Goal: Task Accomplishment & Management: Use online tool/utility

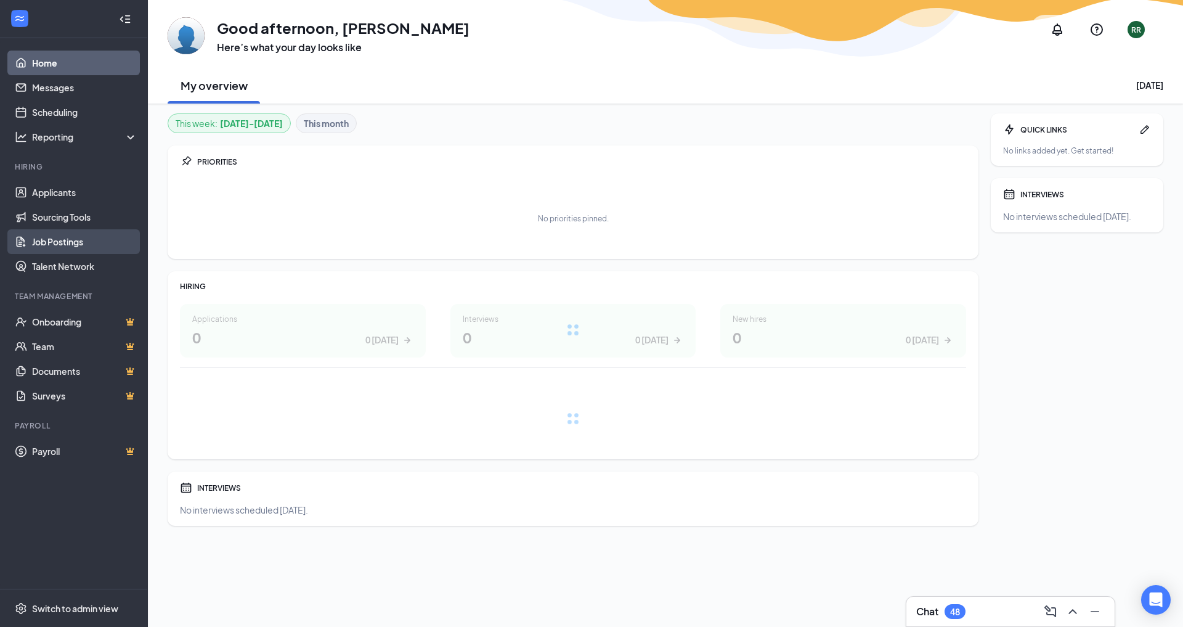
click at [79, 243] on link "Job Postings" at bounding box center [84, 241] width 105 height 25
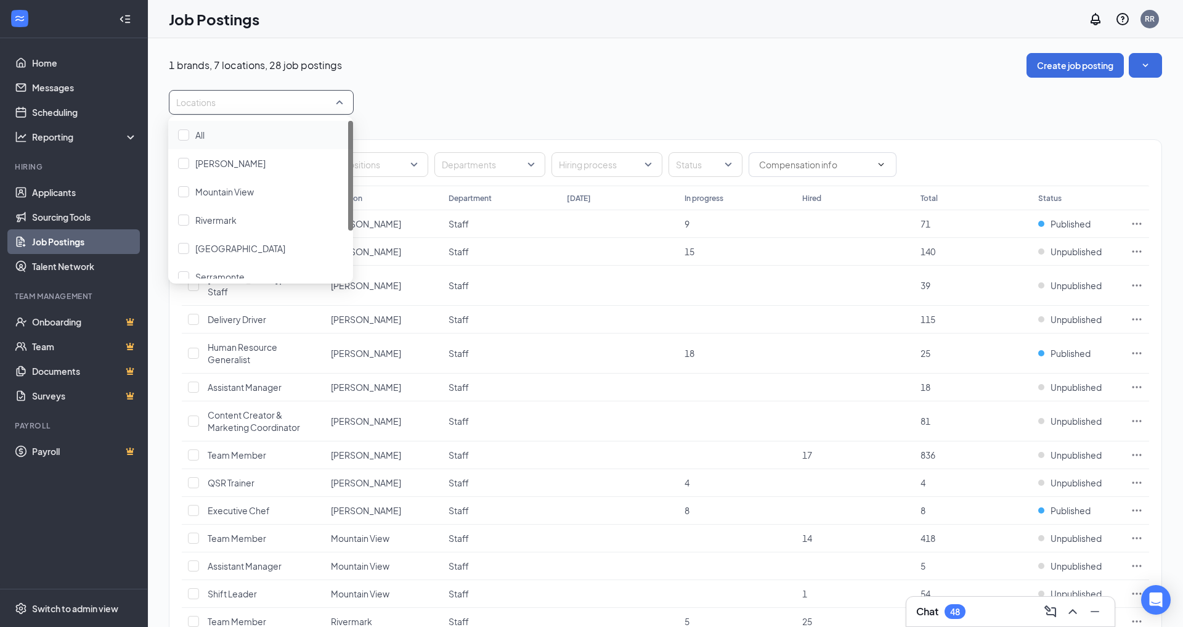
click at [245, 108] on div at bounding box center [255, 102] width 166 height 20
click at [519, 78] on div "1 brands, 7 locations, 28 job postings Create job posting Locations Positions D…" at bounding box center [665, 565] width 993 height 1024
click at [284, 167] on input "text" at bounding box center [246, 164] width 128 height 23
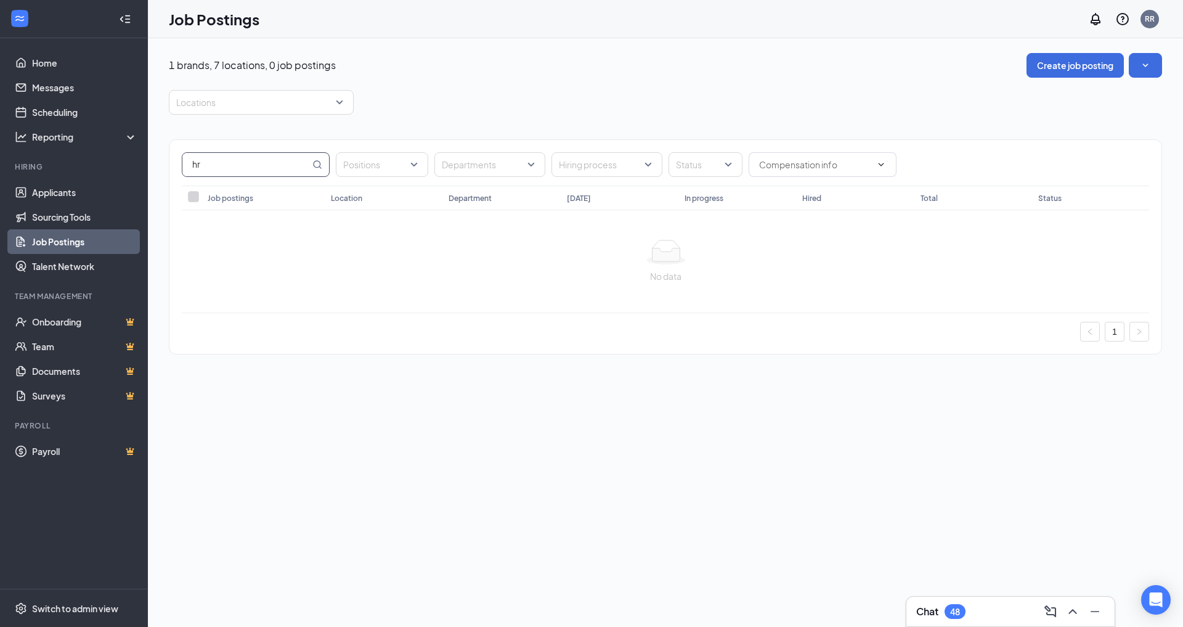
type input "h"
type input "gener"
click at [240, 225] on span "Human Resource Generalist" at bounding box center [243, 229] width 70 height 23
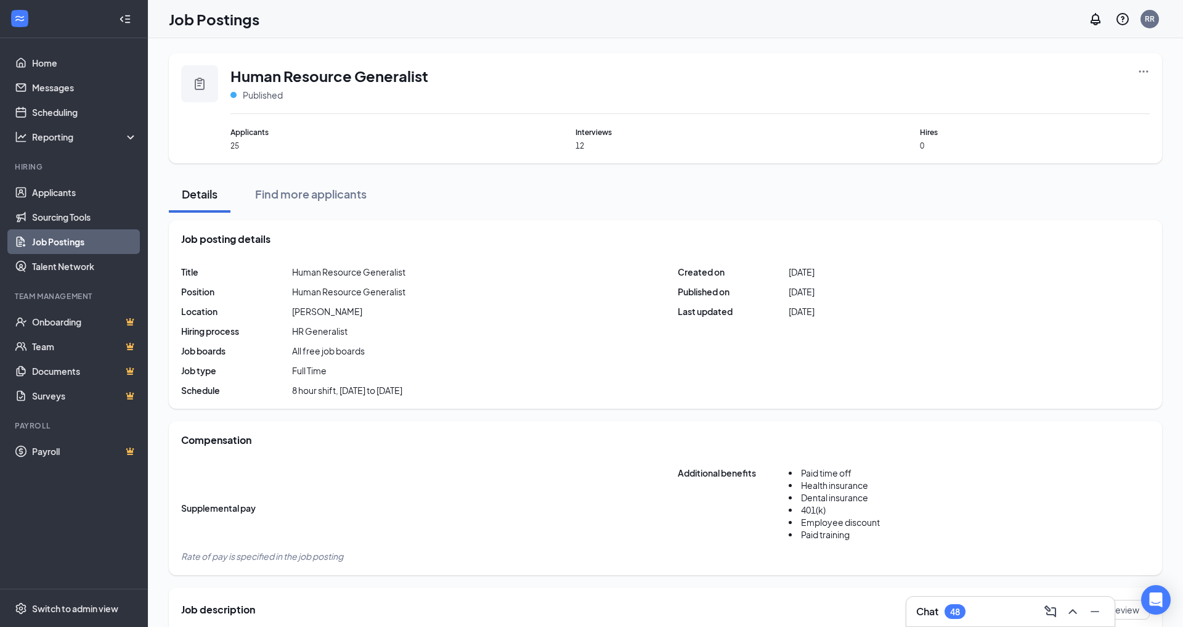
click at [1149, 71] on icon "Ellipses" at bounding box center [1143, 71] width 12 height 12
click at [1048, 181] on span "Link to job posting" at bounding box center [1056, 176] width 165 height 14
